Goal: Transaction & Acquisition: Purchase product/service

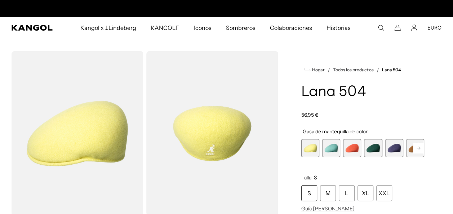
click at [416, 143] on rect at bounding box center [418, 148] width 11 height 11
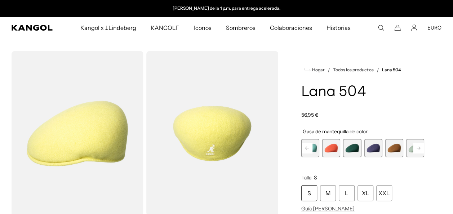
click at [416, 143] on rect at bounding box center [418, 148] width 11 height 11
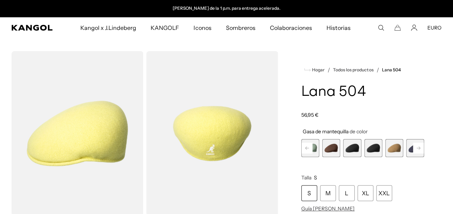
click at [369, 143] on span "10 de 21" at bounding box center [373, 148] width 18 height 18
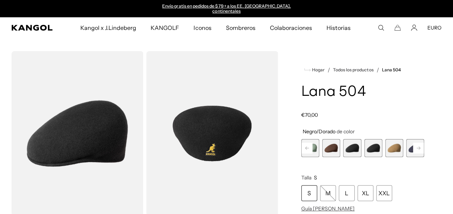
click at [349, 146] on span "9 de 21" at bounding box center [352, 148] width 18 height 18
click at [416, 143] on rect at bounding box center [418, 148] width 11 height 11
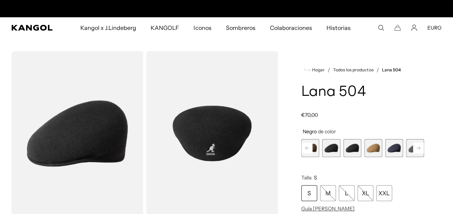
scroll to position [0, 149]
click at [416, 143] on rect at bounding box center [418, 148] width 11 height 11
click at [304, 143] on rect at bounding box center [307, 148] width 11 height 11
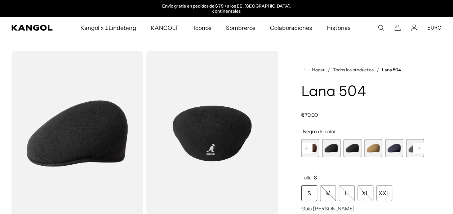
click at [304, 143] on rect at bounding box center [307, 148] width 11 height 11
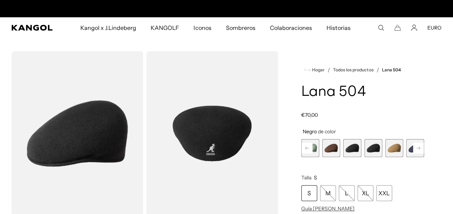
scroll to position [0, 149]
click at [442, 107] on div "Loading..." at bounding box center [226, 217] width 453 height 333
